Goal: Navigation & Orientation: Understand site structure

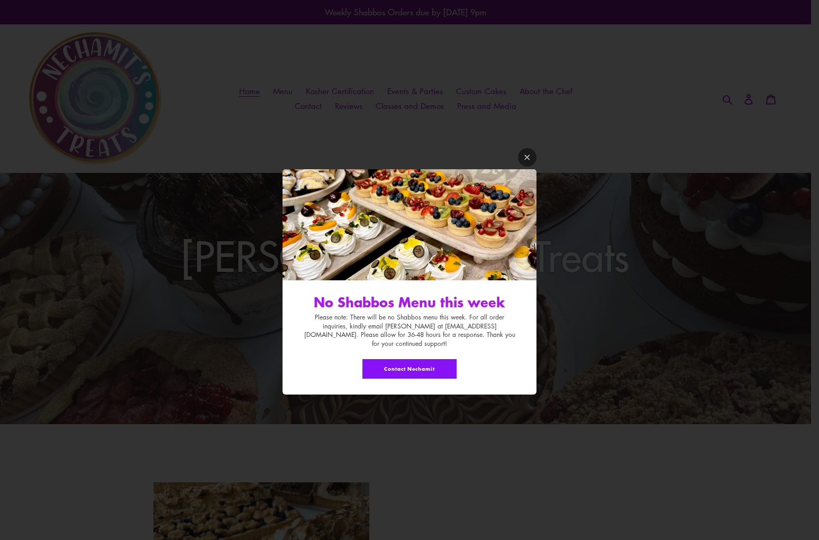
click at [516, 164] on div "No Shabbos Menu this week Please note: There will be no Shabbos menu this week.…" at bounding box center [410, 270] width 254 height 249
click at [523, 161] on icon "Modal window" at bounding box center [527, 157] width 8 height 8
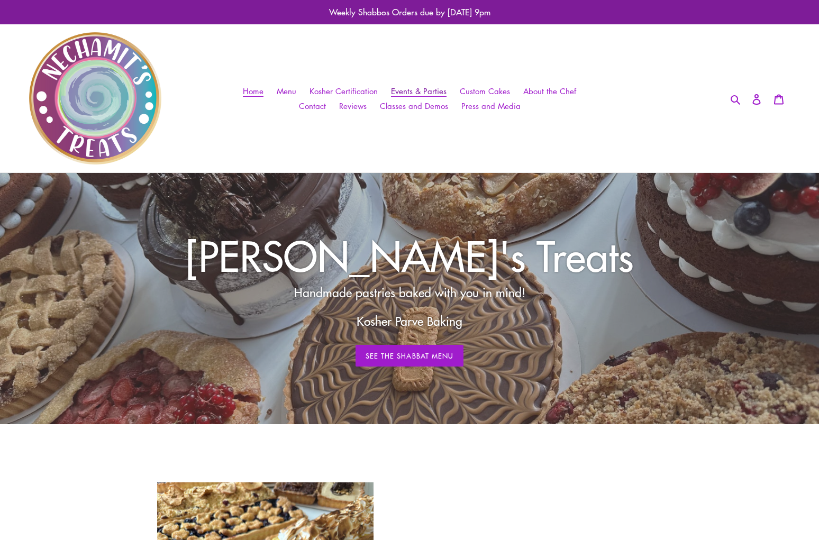
click at [391, 91] on span "Events & Parties" at bounding box center [419, 91] width 56 height 11
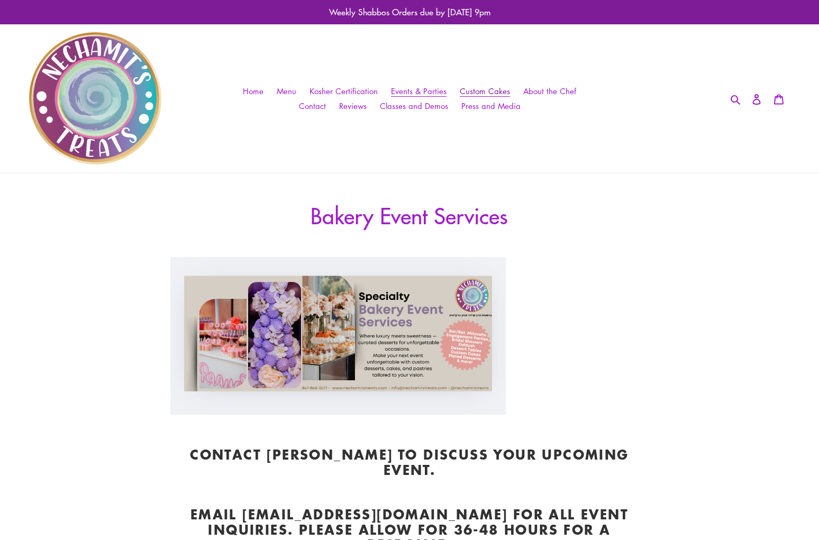
click at [463, 89] on span "Custom Cakes" at bounding box center [485, 91] width 50 height 11
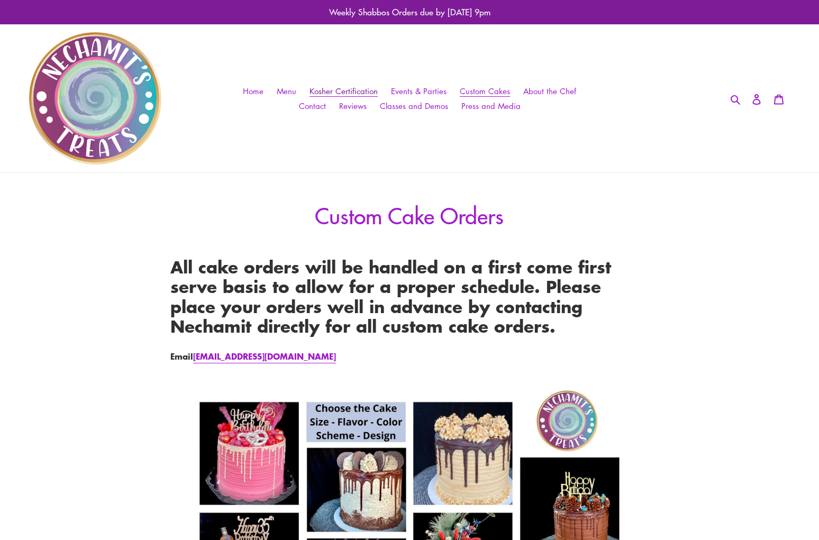
click at [311, 86] on span "Kosher Certification" at bounding box center [344, 91] width 68 height 11
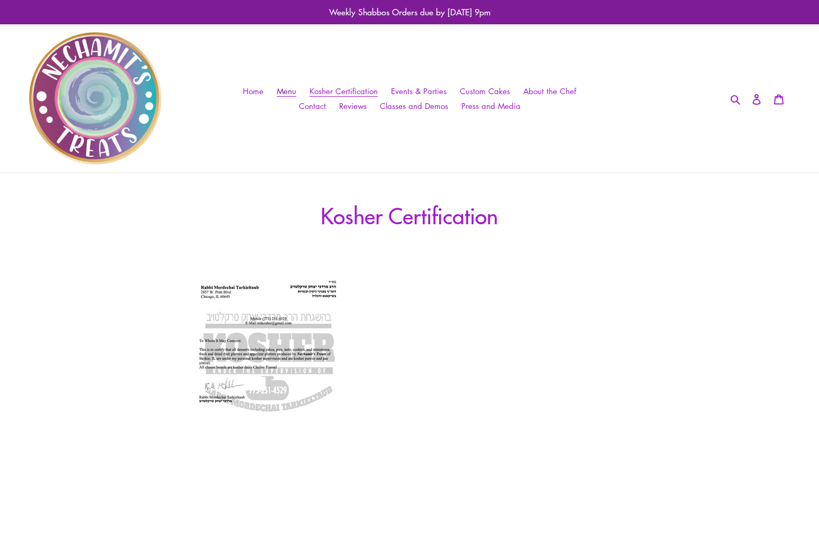
click at [278, 93] on span "Menu" at bounding box center [287, 91] width 20 height 11
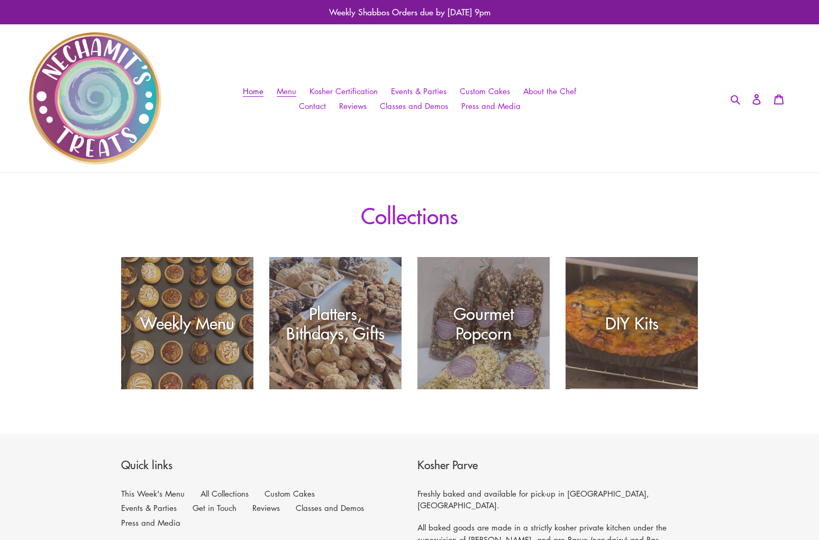
click at [246, 93] on span "Home" at bounding box center [253, 91] width 21 height 11
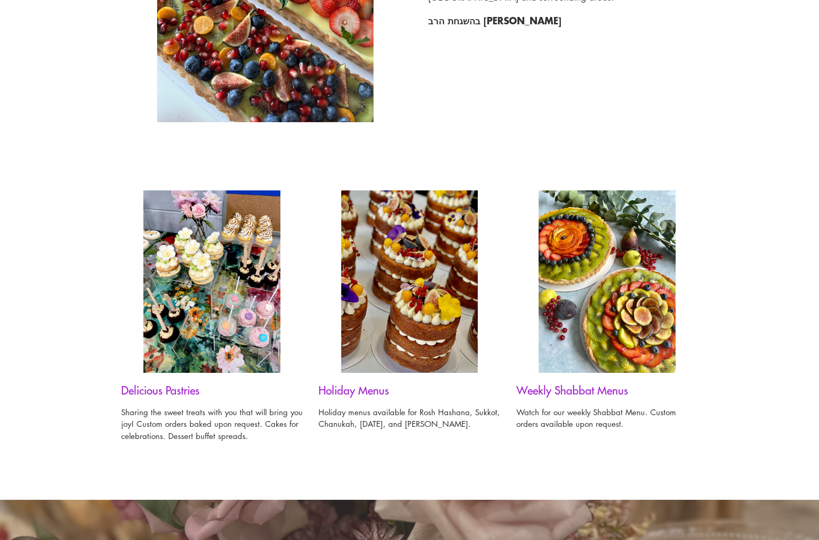
scroll to position [678, 0]
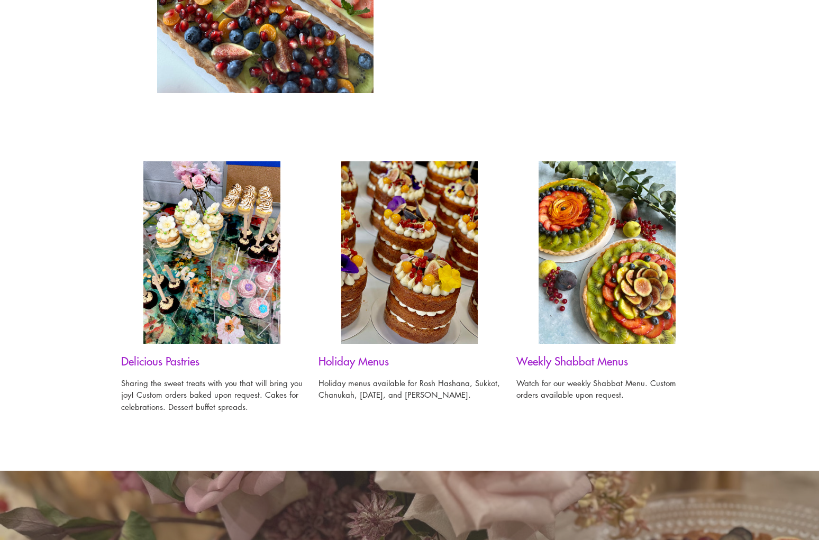
click at [408, 296] on img at bounding box center [409, 252] width 137 height 183
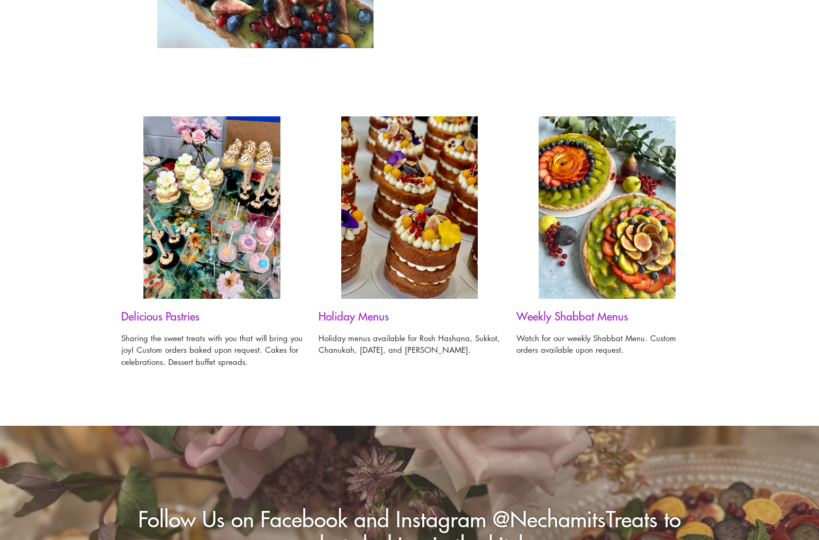
scroll to position [1147, 0]
